Goal: Entertainment & Leisure: Browse casually

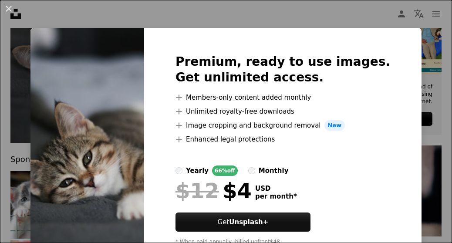
scroll to position [37, 0]
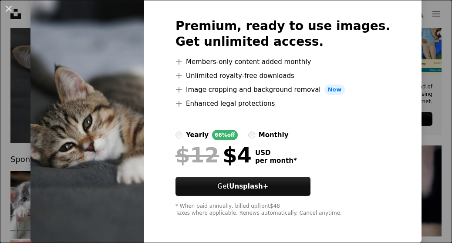
click at [101, 50] on img at bounding box center [87, 117] width 114 height 251
click at [10, 12] on button "An X shape" at bounding box center [8, 8] width 10 height 10
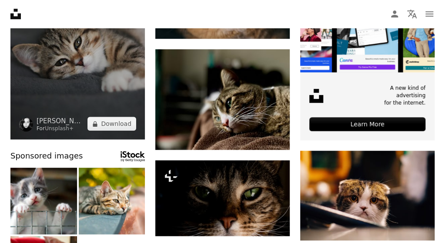
click at [71, 91] on img at bounding box center [77, 39] width 134 height 202
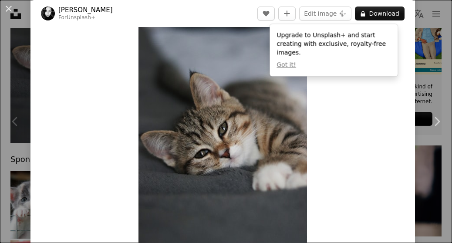
scroll to position [42, 0]
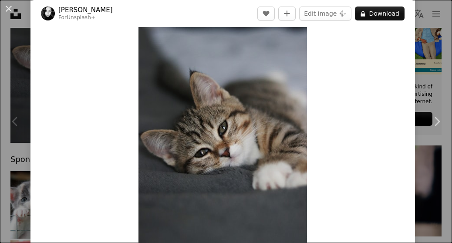
click at [280, 116] on img "Zoom in on this image" at bounding box center [222, 123] width 168 height 253
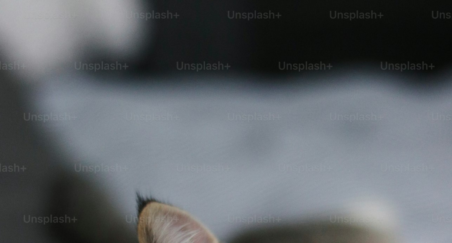
scroll to position [208, 0]
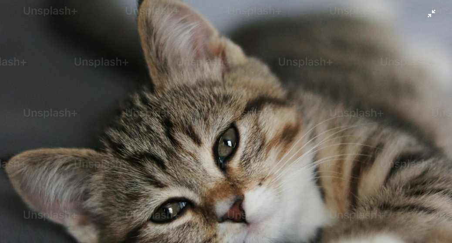
click at [424, 17] on img "Zoom out on this image" at bounding box center [226, 131] width 453 height 679
